Goal: Information Seeking & Learning: Find specific page/section

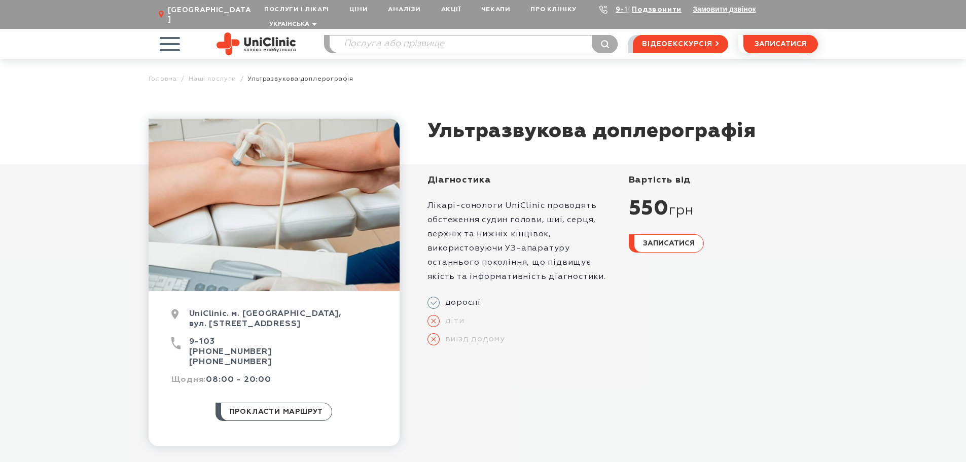
click at [159, 33] on span "button" at bounding box center [170, 44] width 42 height 42
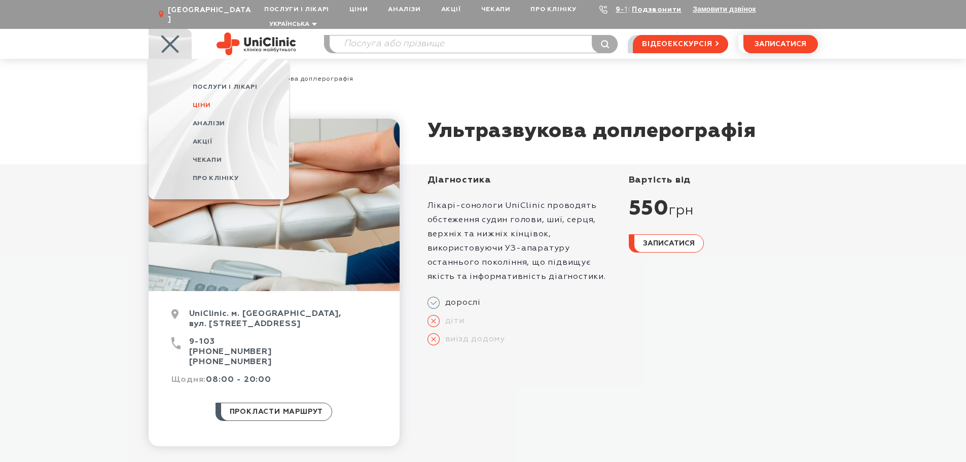
click at [202, 96] on link "Ціни" at bounding box center [241, 105] width 96 height 18
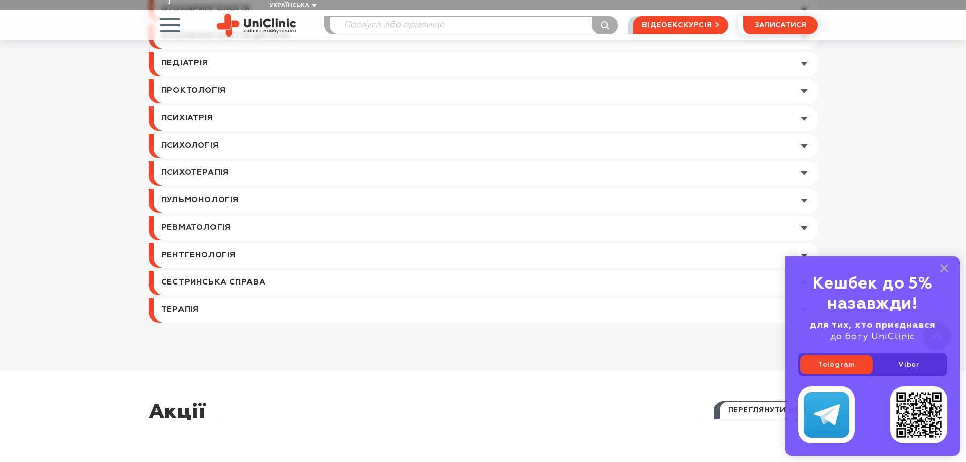
scroll to position [1319, 0]
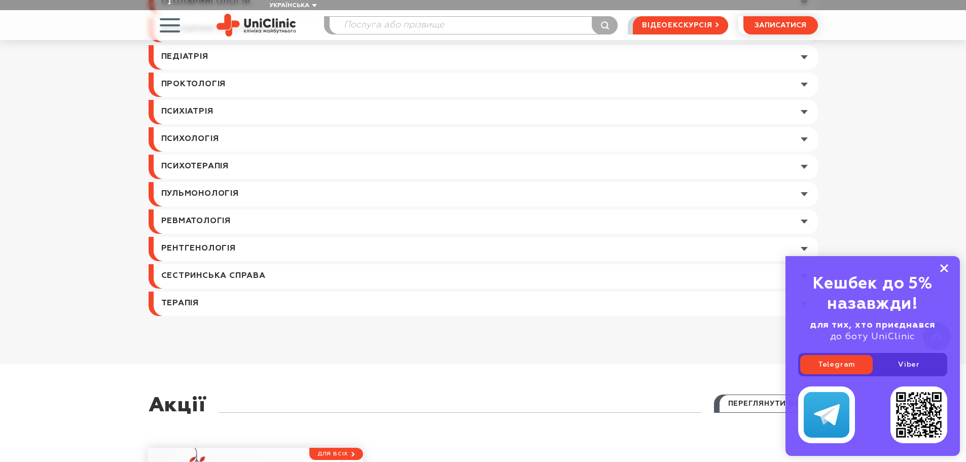
click at [941, 265] on icon at bounding box center [944, 268] width 8 height 9
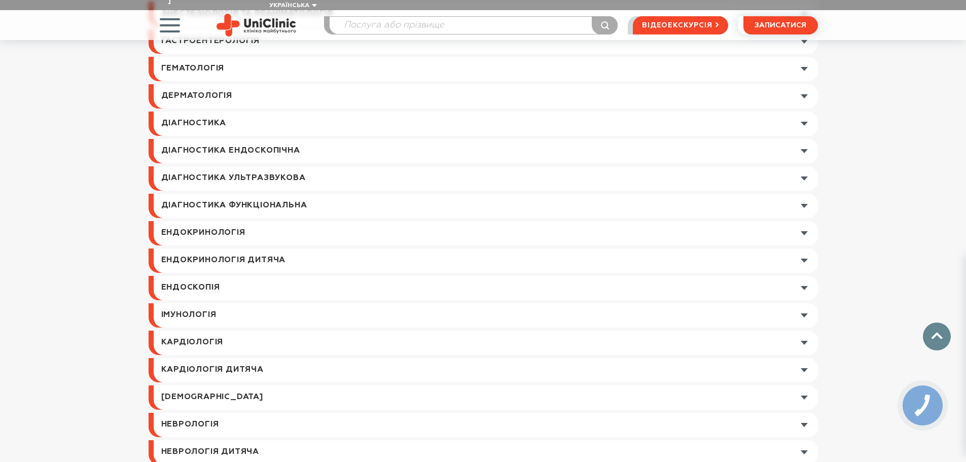
scroll to position [659, 0]
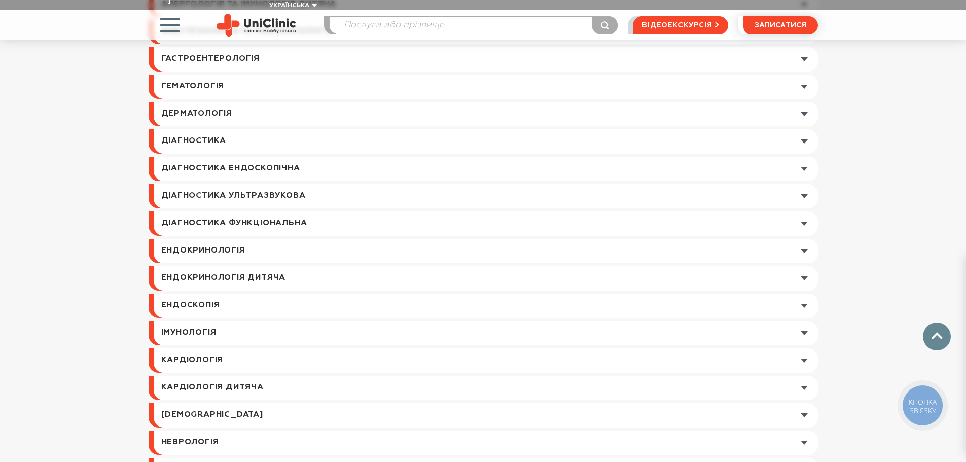
click at [335, 184] on link at bounding box center [486, 196] width 664 height 24
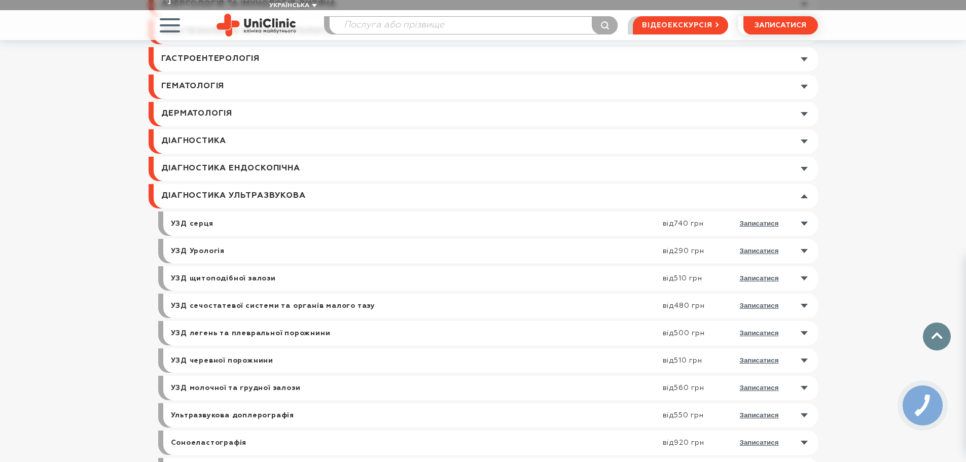
scroll to position [710, 0]
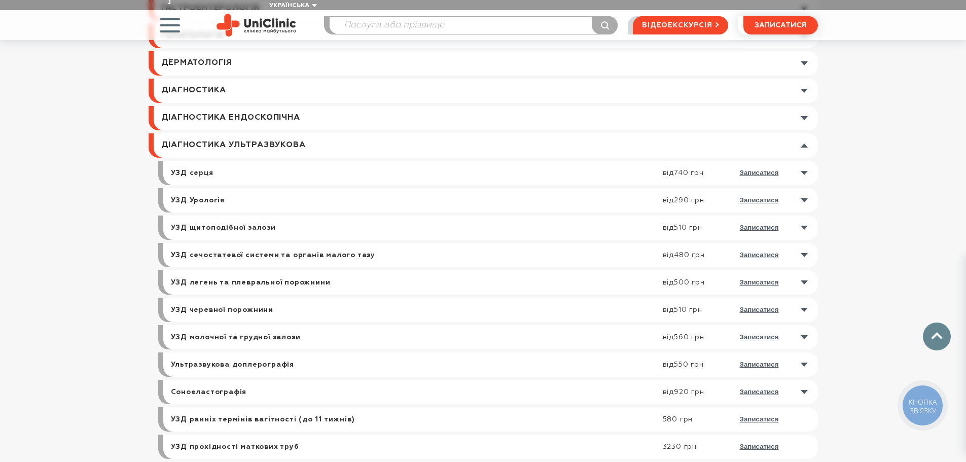
click at [812, 354] on link at bounding box center [493, 365] width 650 height 24
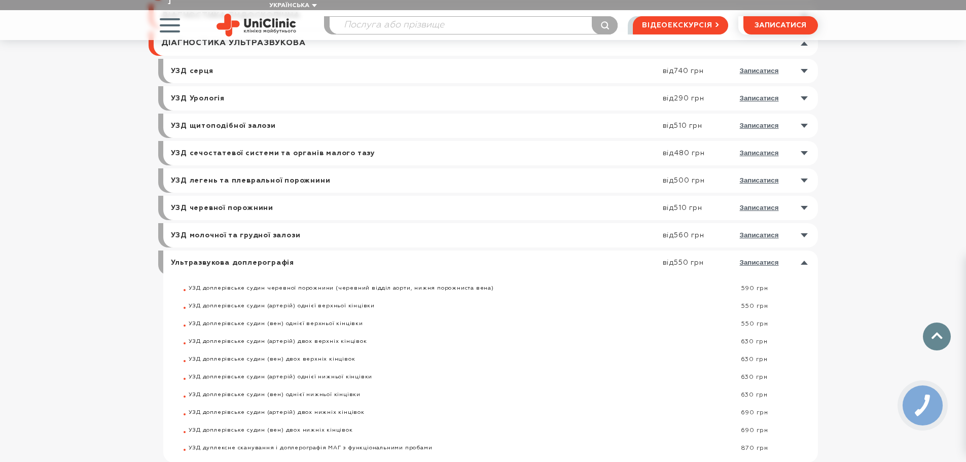
scroll to position [812, 0]
click at [801, 226] on link at bounding box center [493, 236] width 650 height 24
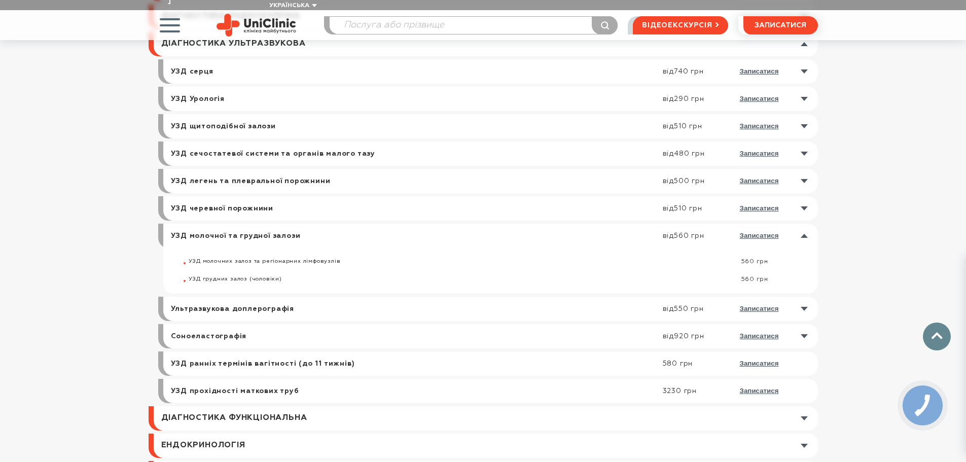
click at [845, 200] on div "Каталог цін пошук послуги: шукати Трихологія Мезотерапія волосистої частини гол…" at bounding box center [483, 252] width 966 height 1931
